Goal: Transaction & Acquisition: Obtain resource

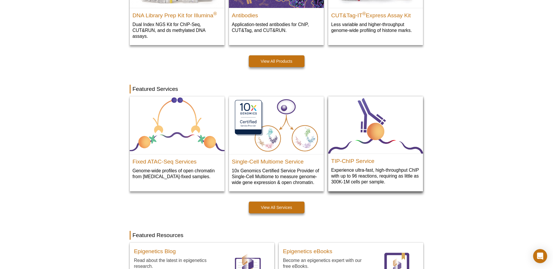
scroll to position [224, 0]
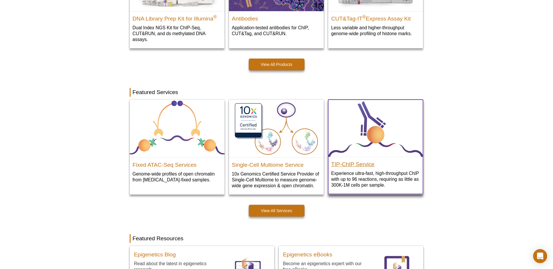
click at [362, 166] on h2 "TIP-ChIP Service" at bounding box center [375, 162] width 89 height 9
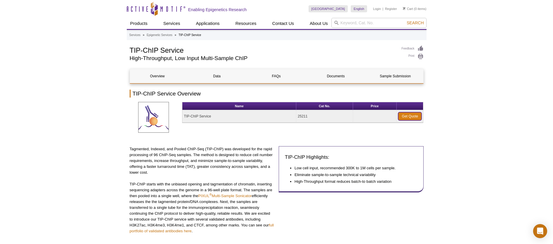
click at [415, 118] on link "Get Quote" at bounding box center [409, 116] width 23 height 8
click at [415, 116] on link "Get Quote" at bounding box center [409, 116] width 23 height 8
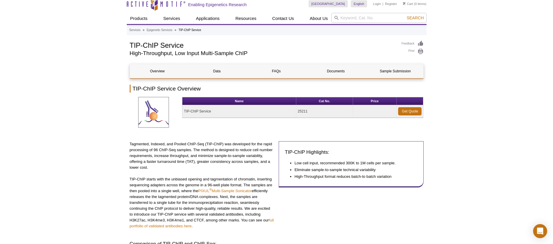
scroll to position [6, 0]
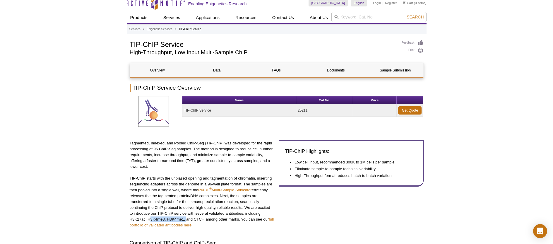
drag, startPoint x: 185, startPoint y: 219, endPoint x: 148, endPoint y: 220, distance: 36.9
click at [148, 220] on p "TIP-ChIP starts with the unbiased opening and tagmentation of chromatin, insert…" at bounding box center [202, 201] width 145 height 53
copy p "H3K4me3, H3K4me1,"
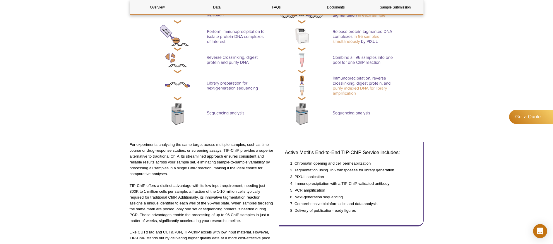
scroll to position [562, 0]
